Goal: Transaction & Acquisition: Download file/media

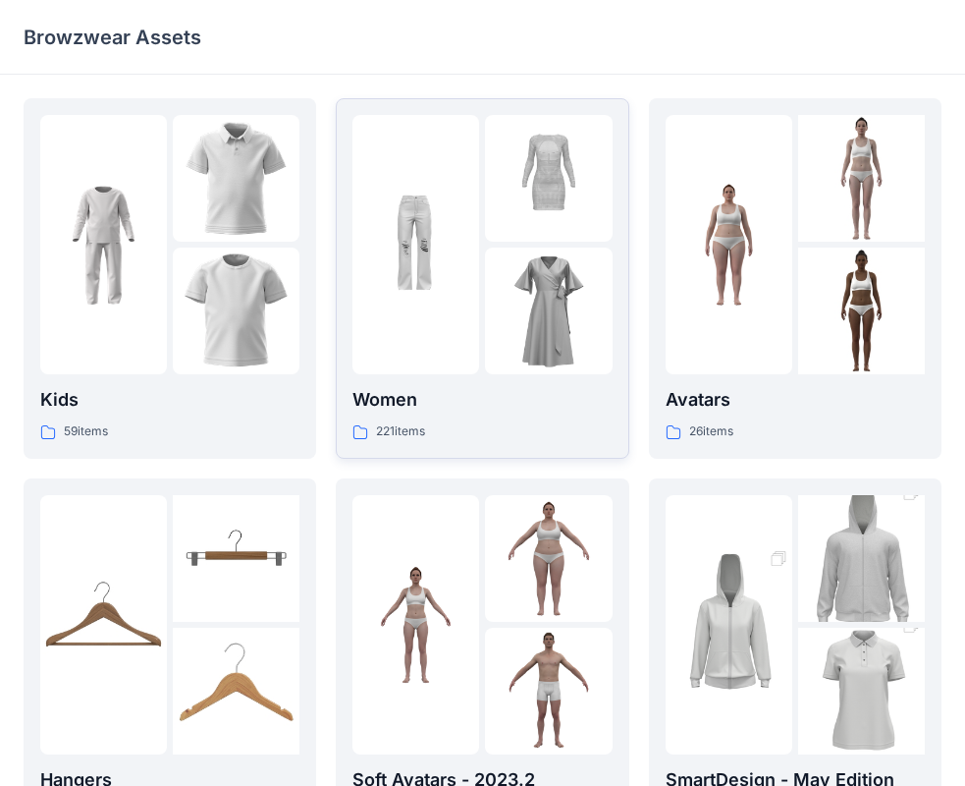
click at [546, 283] on div at bounding box center [548, 310] width 127 height 127
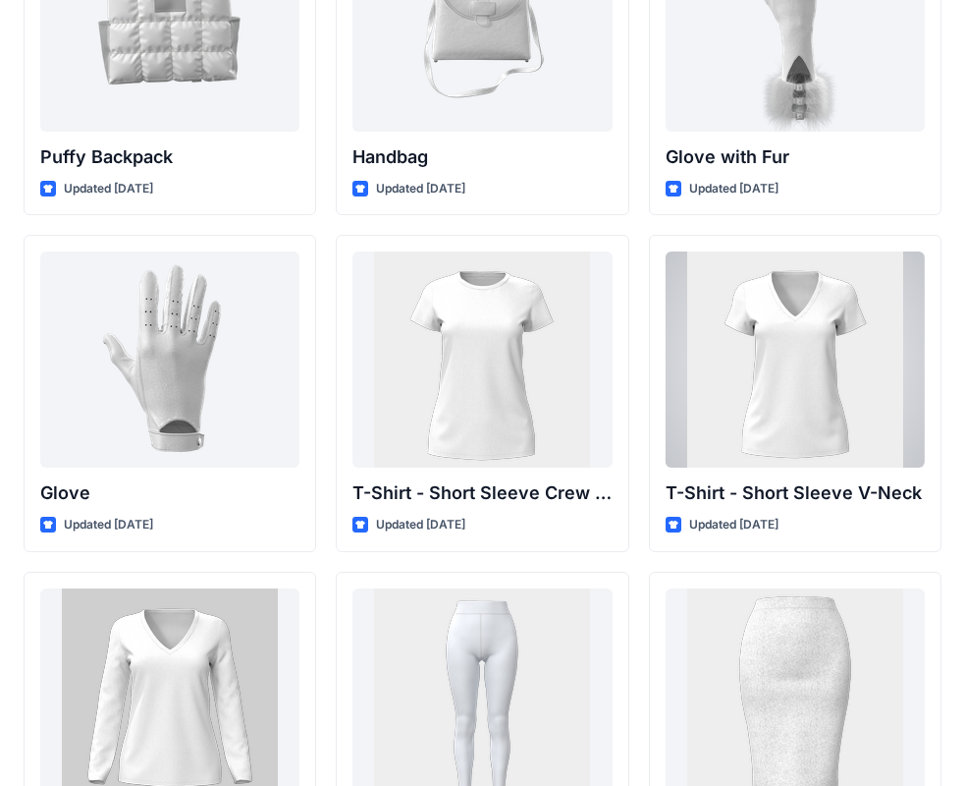
scroll to position [15237, 0]
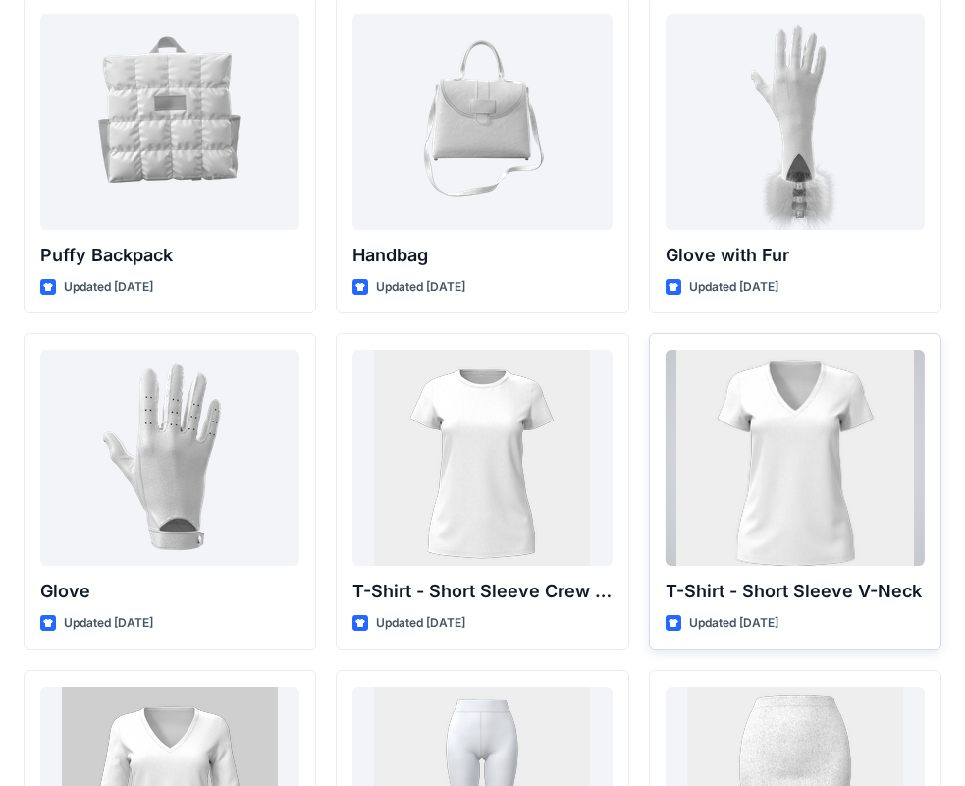
click at [797, 424] on div at bounding box center [795, 458] width 259 height 216
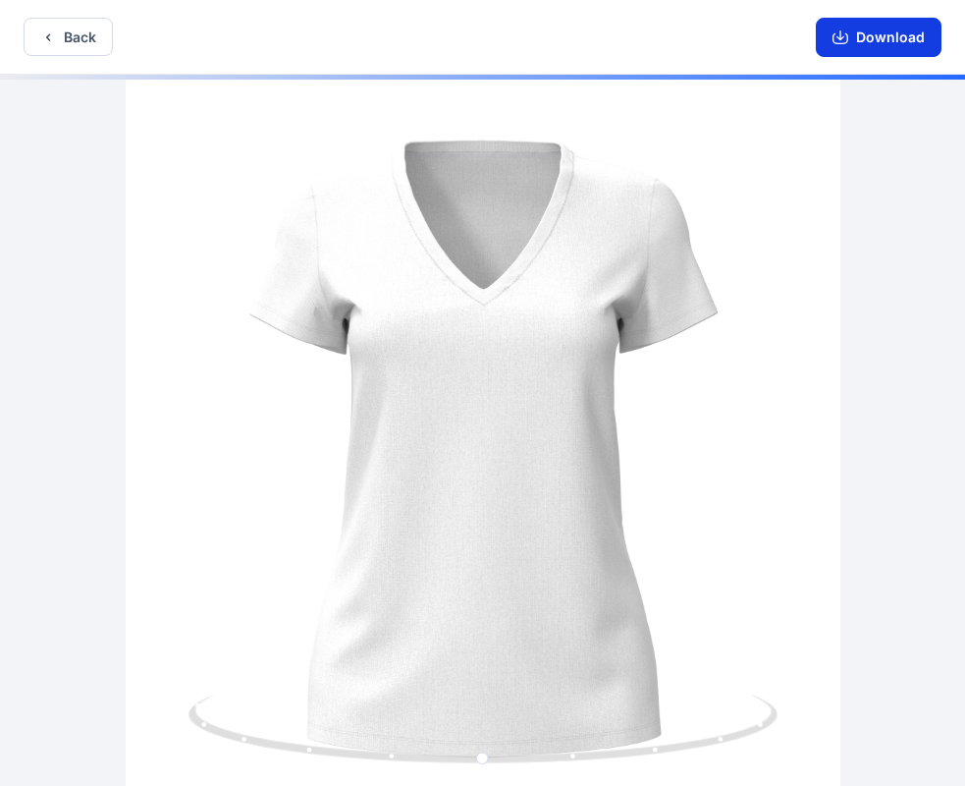
click at [928, 46] on button "Download" at bounding box center [879, 37] width 126 height 39
